Goal: Book appointment/travel/reservation

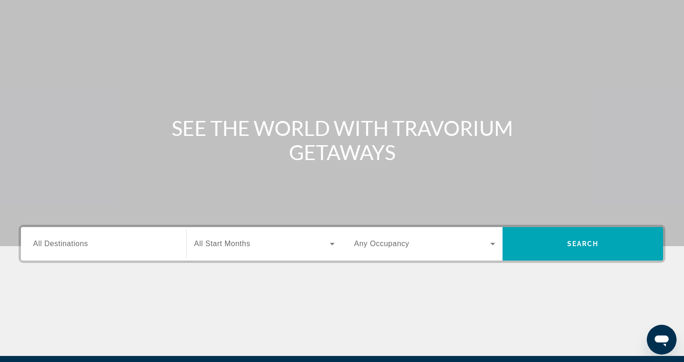
scroll to position [48, 0]
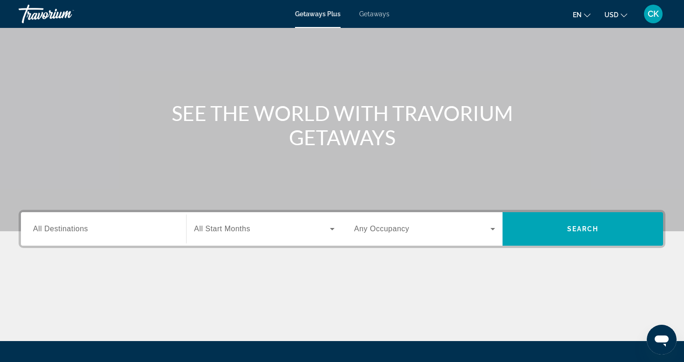
click at [121, 222] on div "Search widget" at bounding box center [103, 229] width 141 height 27
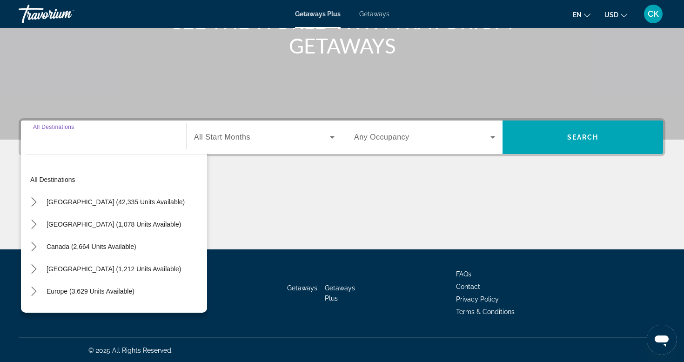
scroll to position [141, 0]
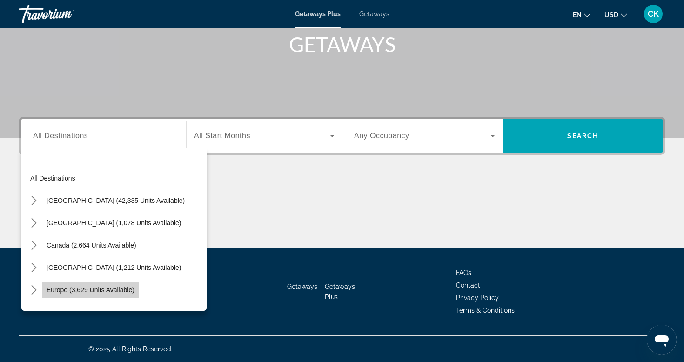
click at [116, 283] on span "Select destination: Europe (3,629 units available)" at bounding box center [90, 290] width 97 height 22
type input "**********"
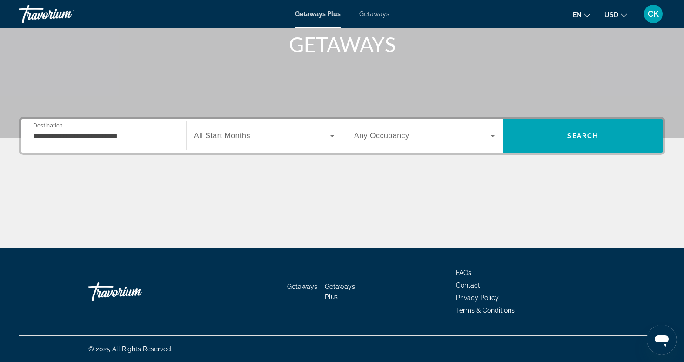
click at [219, 138] on span "All Start Months" at bounding box center [222, 136] width 56 height 8
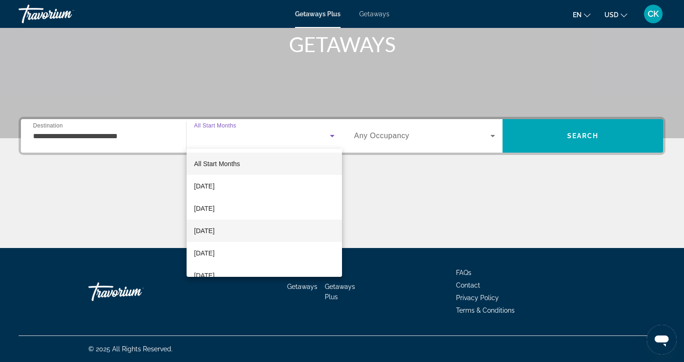
click at [239, 222] on mat-option "[DATE]" at bounding box center [264, 231] width 155 height 22
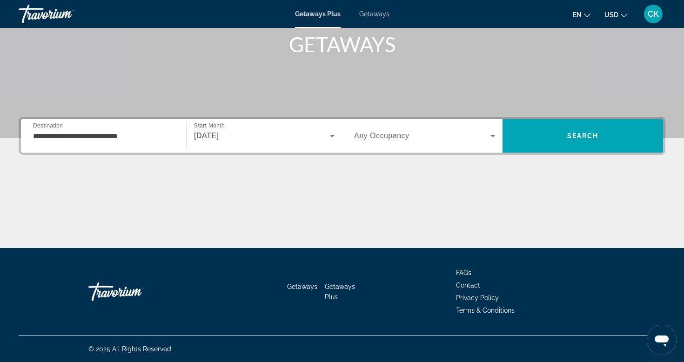
click at [394, 142] on div "Search widget" at bounding box center [424, 136] width 141 height 26
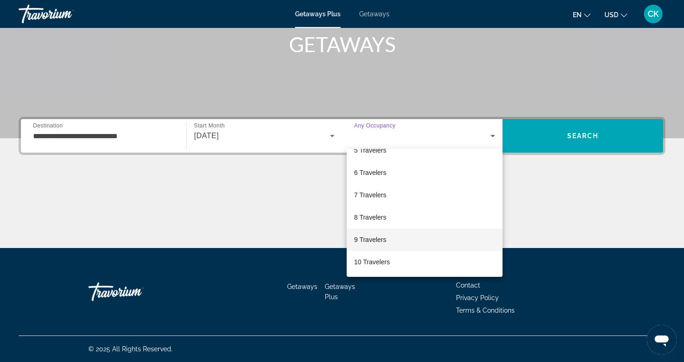
scroll to position [103, 0]
click at [395, 218] on mat-option "8 Travelers" at bounding box center [425, 217] width 156 height 22
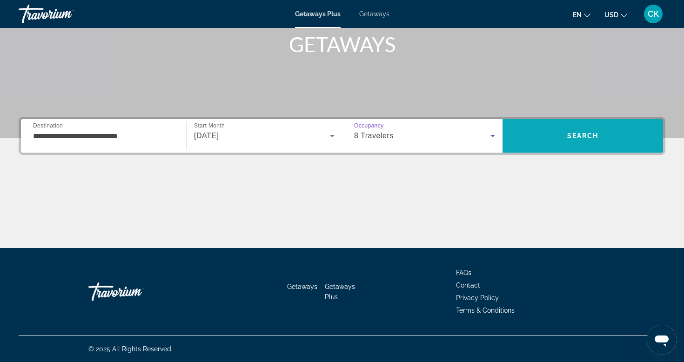
click at [553, 135] on span "Search" at bounding box center [583, 136] width 161 height 22
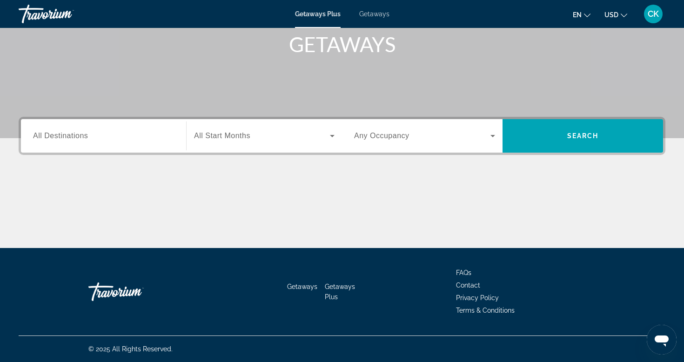
scroll to position [141, 0]
click at [116, 132] on input "Destination All Destinations" at bounding box center [103, 136] width 141 height 11
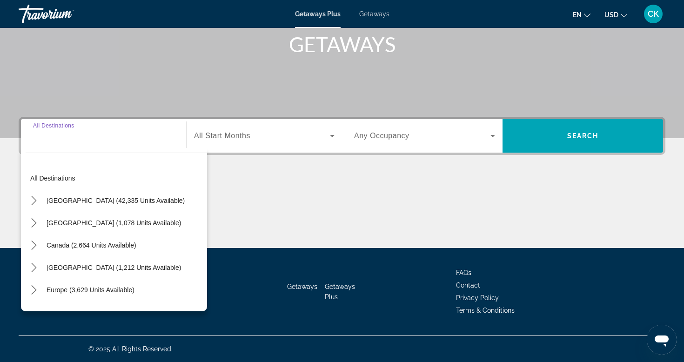
click at [143, 134] on input "Destination All Destinations" at bounding box center [103, 136] width 141 height 11
